Goal: Browse casually

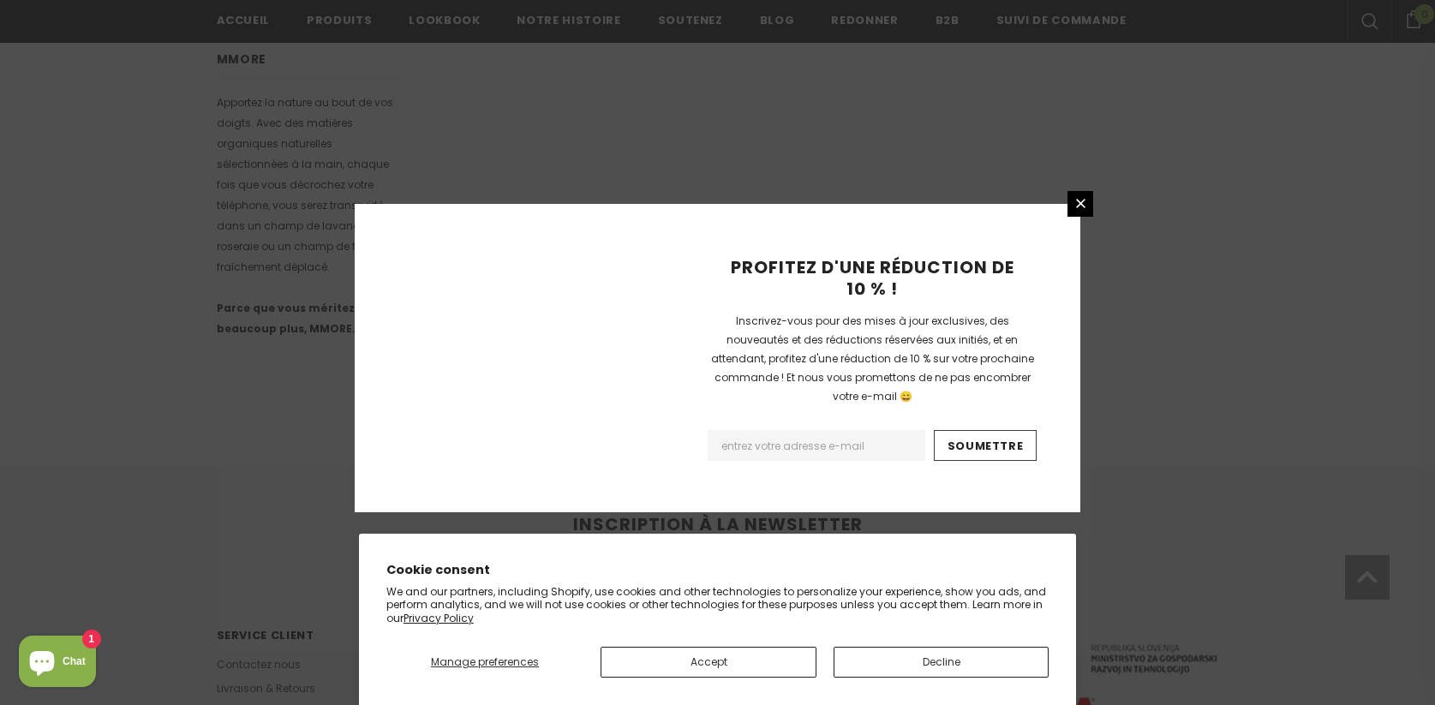
scroll to position [1093, 0]
